Goal: Download file/media

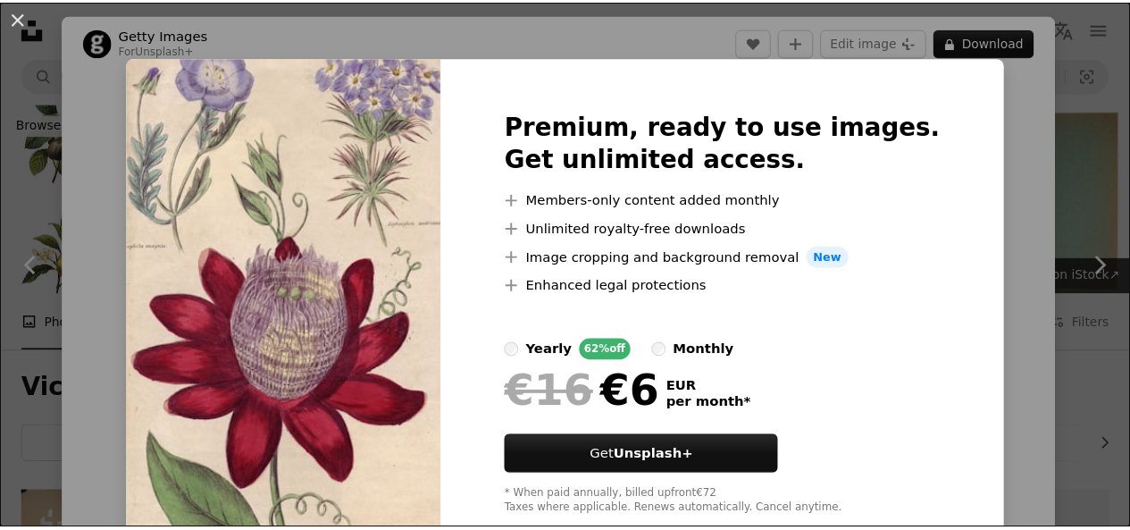
scroll to position [4555, 0]
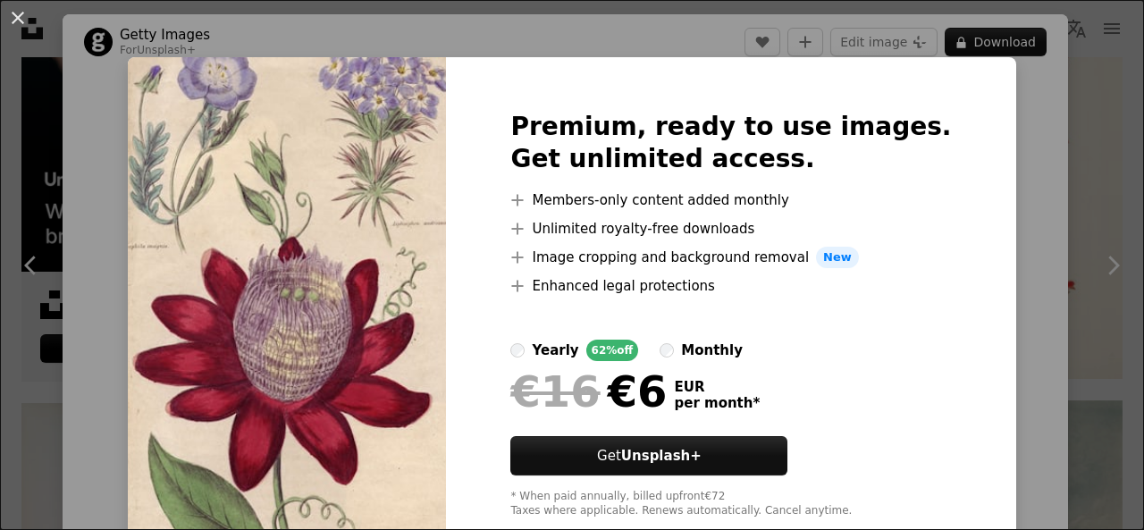
click at [1022, 131] on div "An X shape Premium, ready to use images. Get unlimited access. A plus sign Memb…" at bounding box center [572, 265] width 1144 height 530
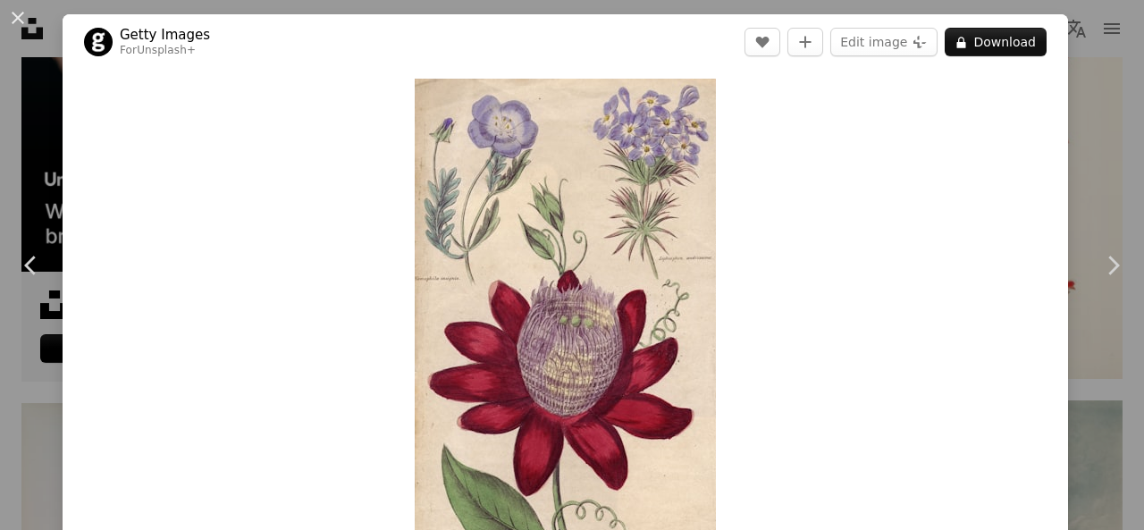
click at [1088, 135] on div "An X shape Chevron left Chevron right Getty Images For Unsplash+ A heart A plus…" at bounding box center [572, 265] width 1144 height 530
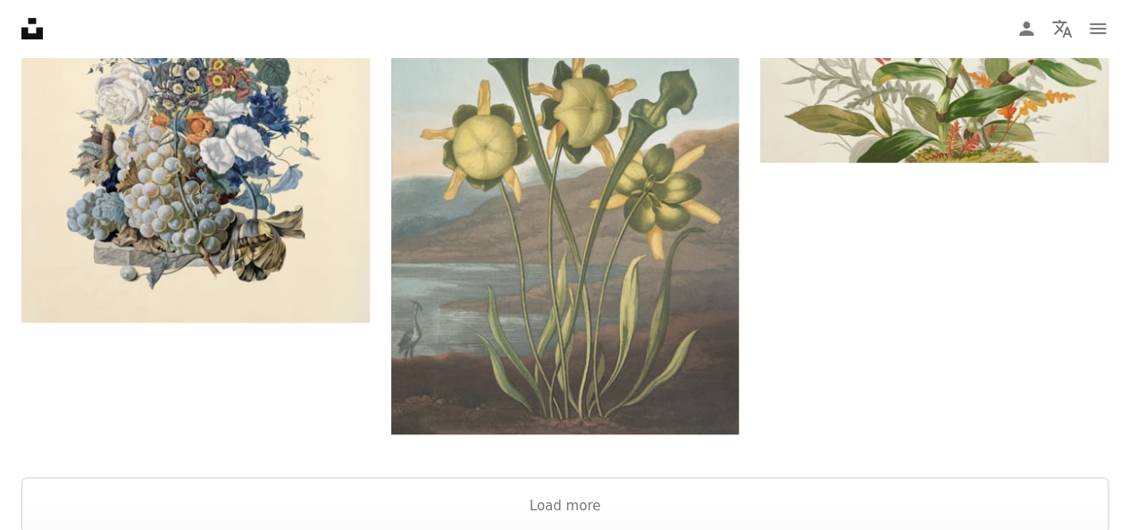
scroll to position [7162, 0]
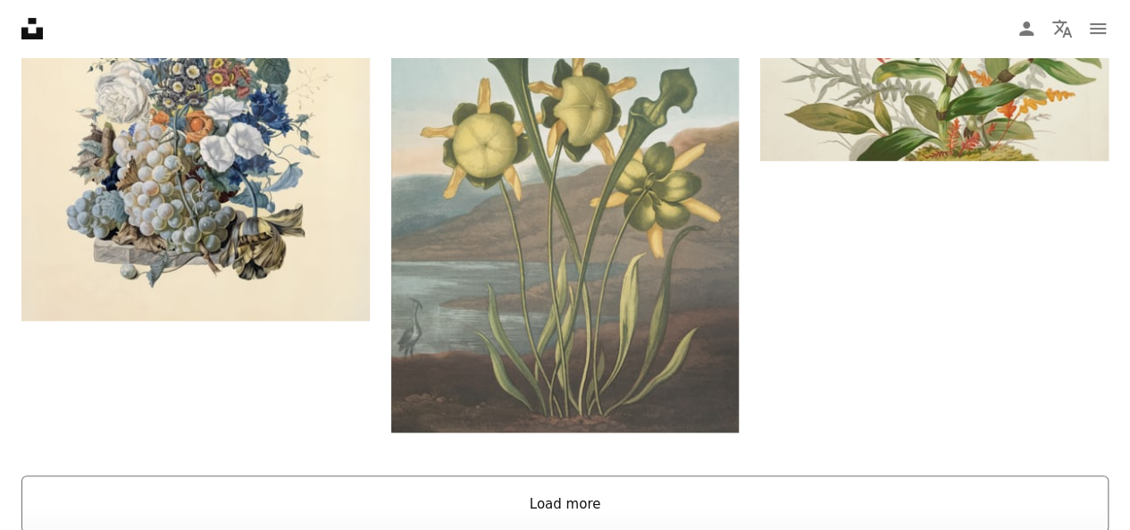
click at [824, 475] on button "Load more" at bounding box center [564, 503] width 1087 height 57
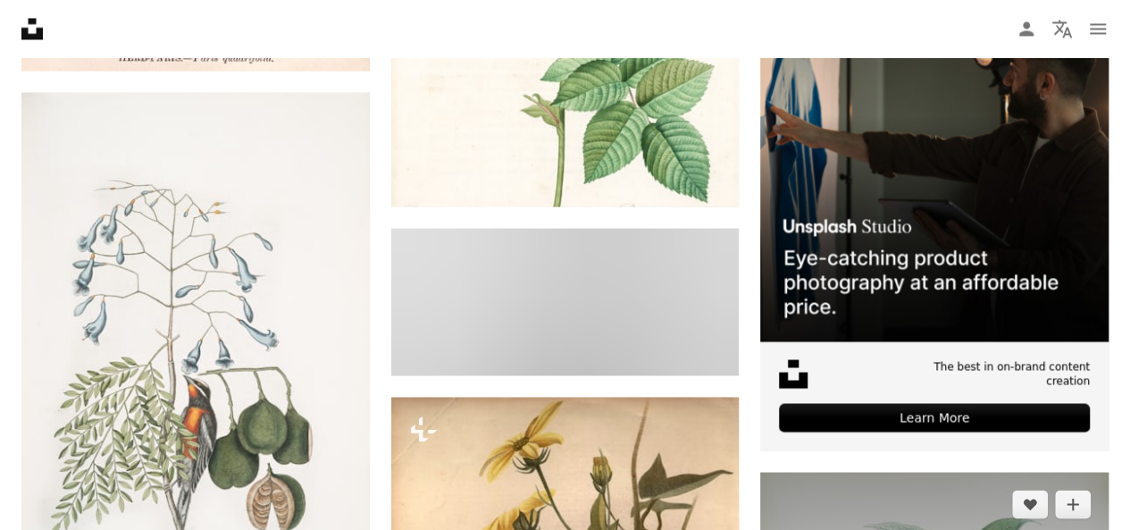
scroll to position [8382, 0]
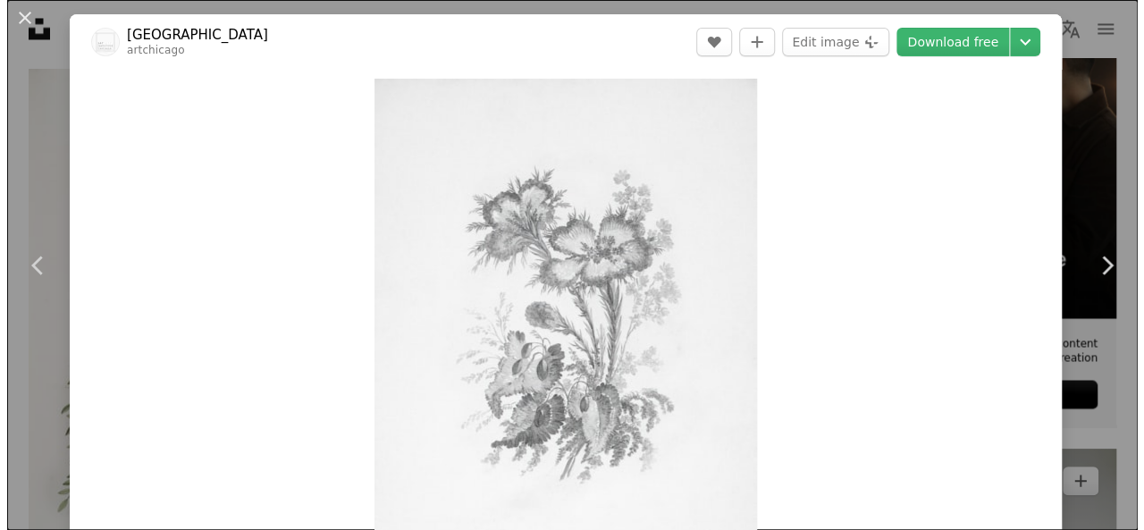
scroll to position [8216, 0]
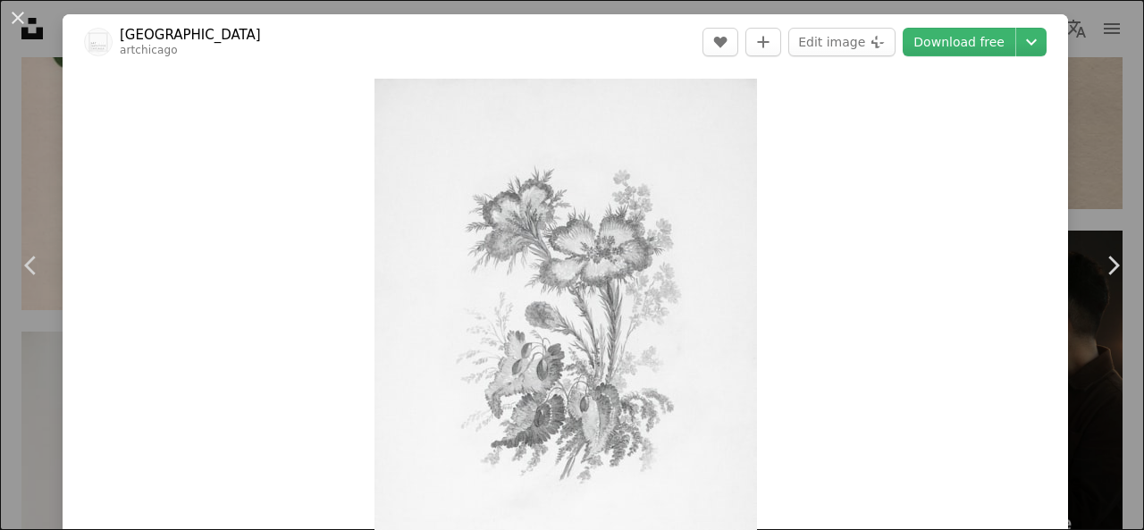
click at [1094, 68] on div "An X shape Chevron left Chevron right Art Institute of Chicago artchicago A hea…" at bounding box center [572, 265] width 1144 height 530
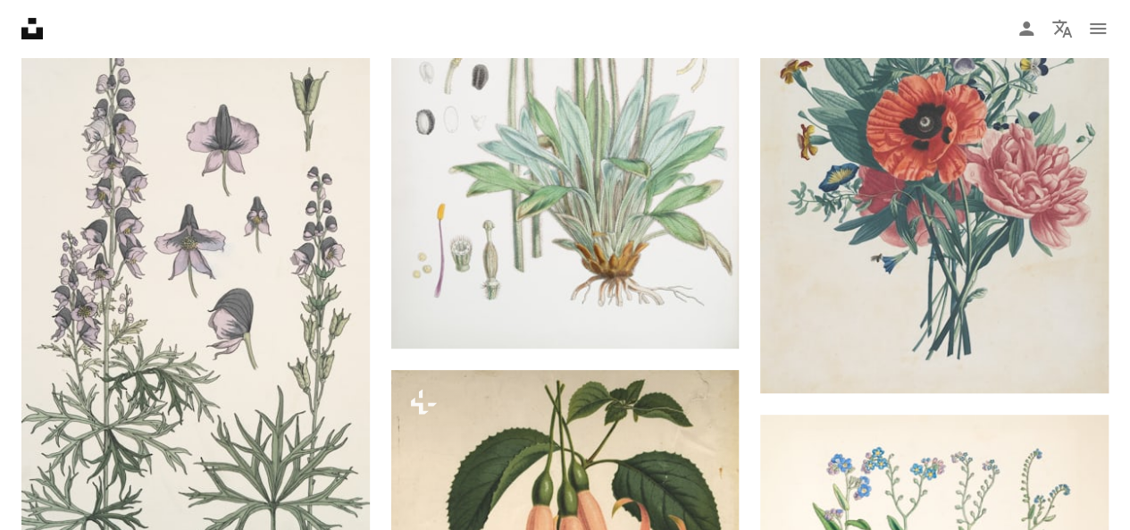
scroll to position [10432, 0]
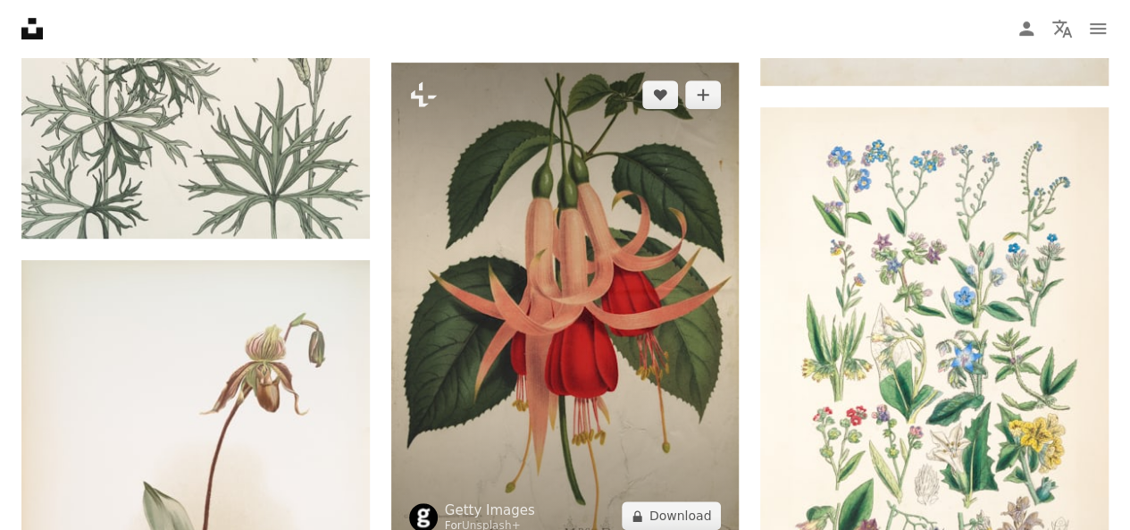
click at [661, 289] on img at bounding box center [565, 305] width 348 height 485
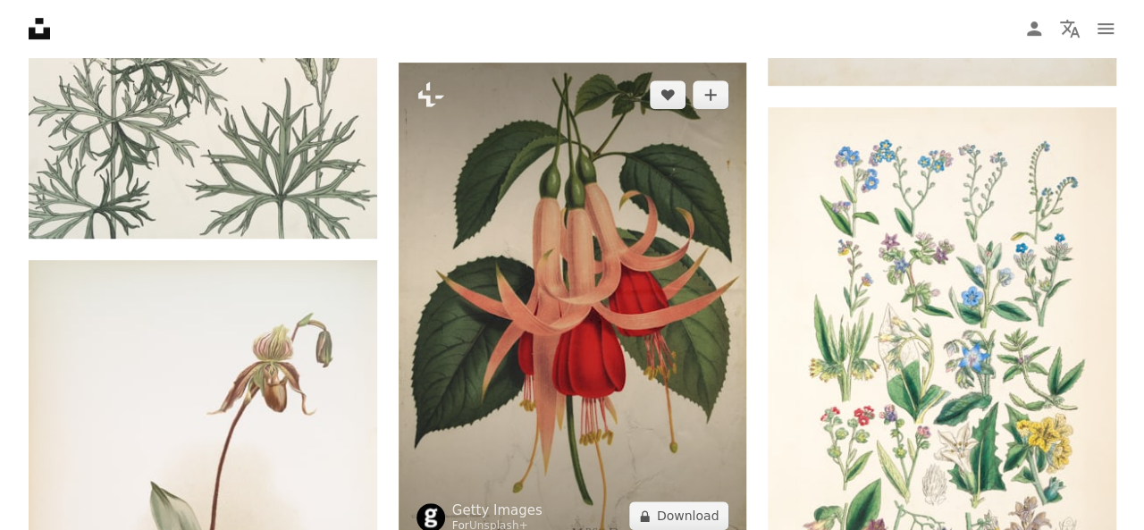
scroll to position [10991, 0]
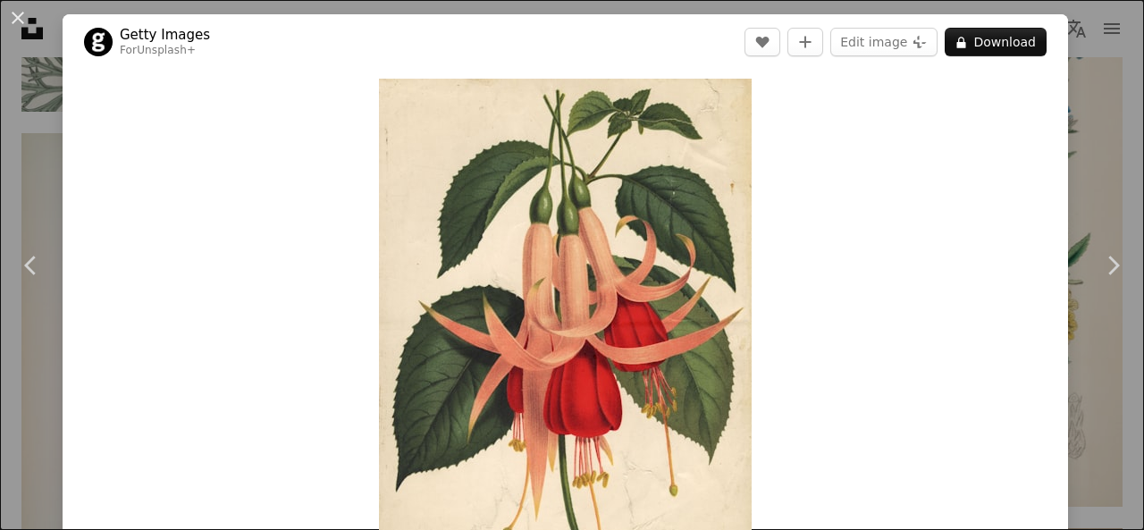
click at [1102, 140] on div "An X shape Chevron left Chevron right Getty Images For Unsplash+ A heart A plus…" at bounding box center [572, 265] width 1144 height 530
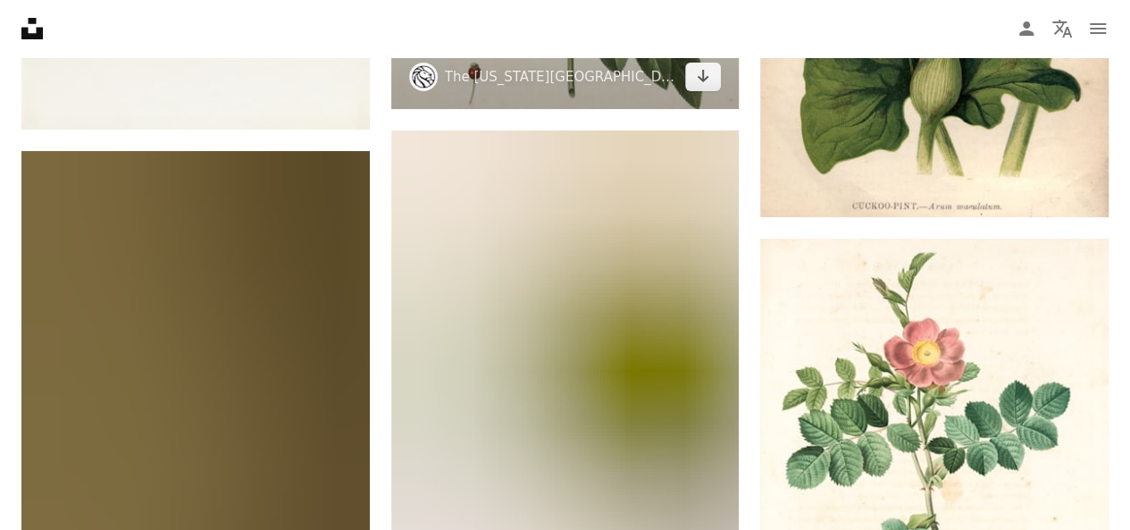
scroll to position [13604, 0]
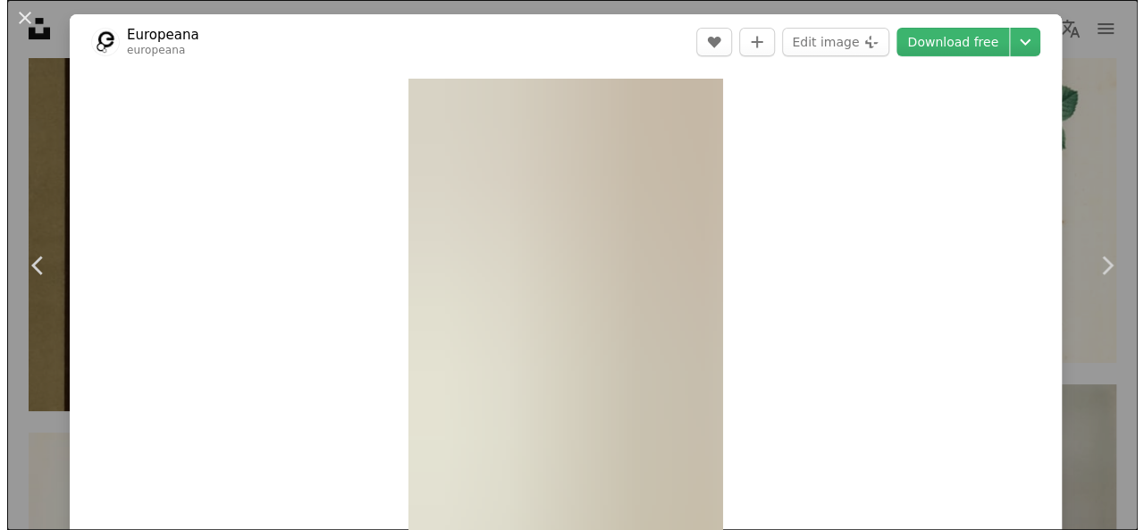
scroll to position [14265, 0]
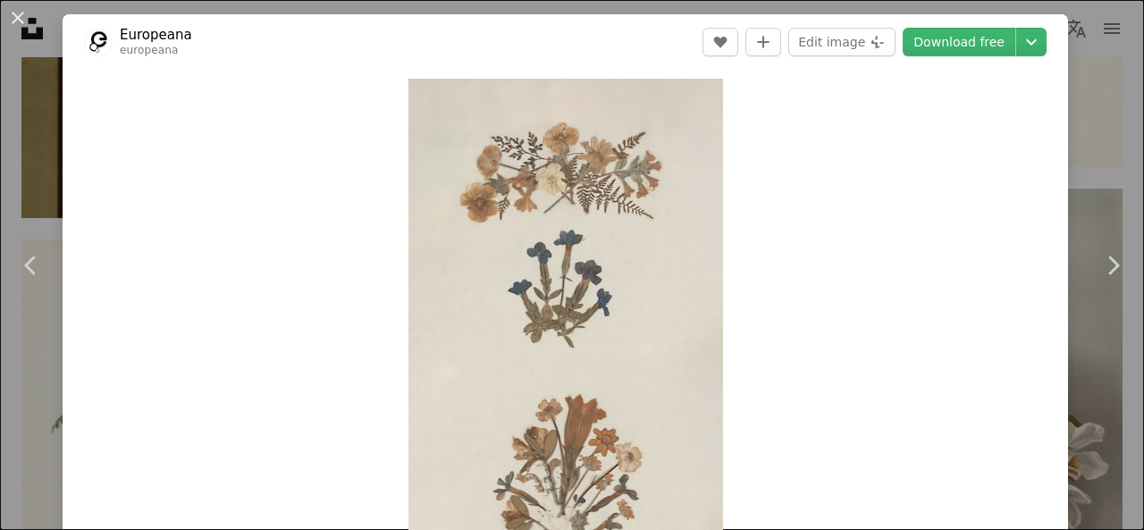
click at [1114, 101] on div "An X shape Chevron left Chevron right Europeana europeana A heart A plus sign E…" at bounding box center [572, 265] width 1144 height 530
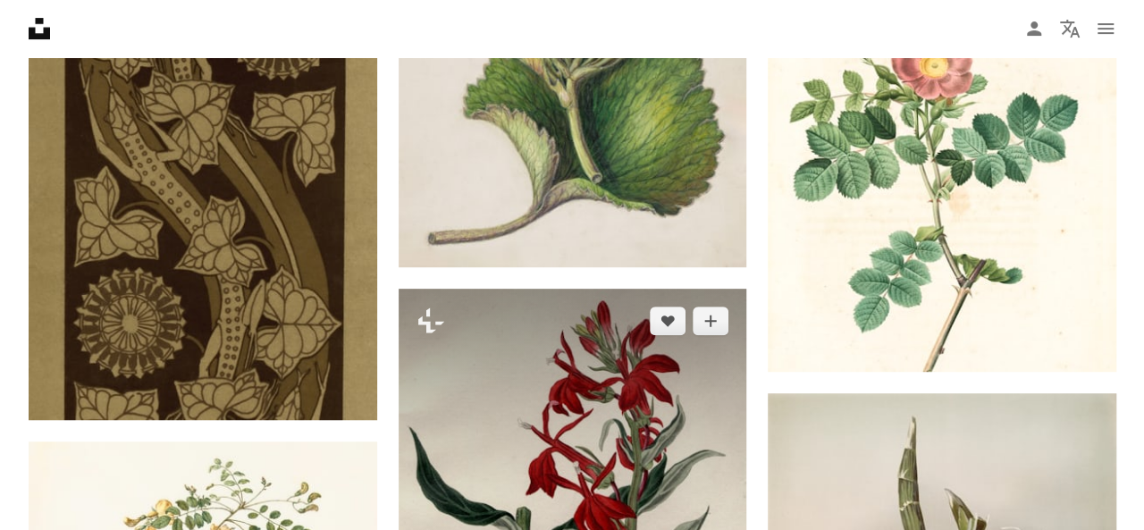
scroll to position [13895, 0]
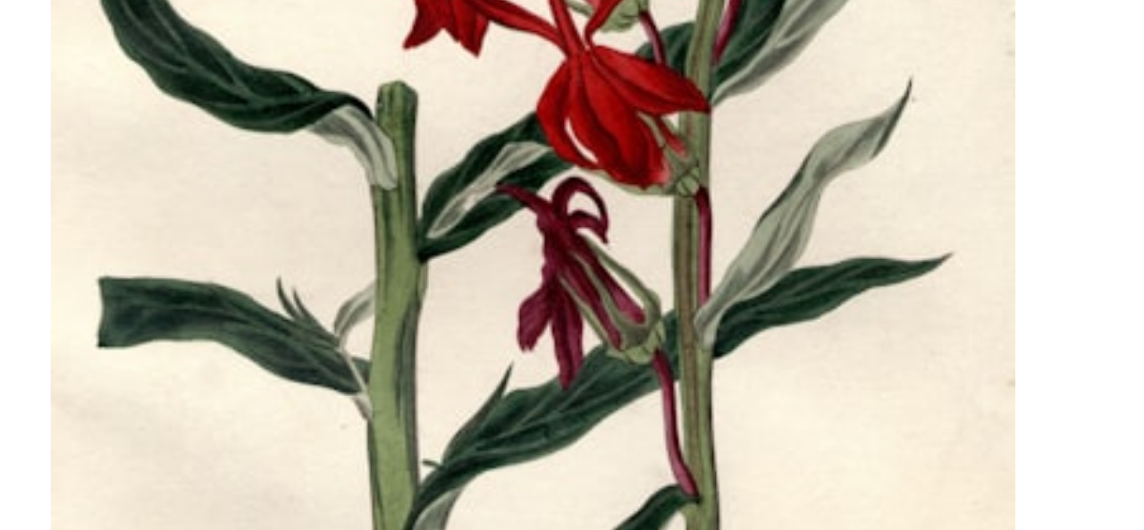
scroll to position [71, 0]
